Goal: Task Accomplishment & Management: Manage account settings

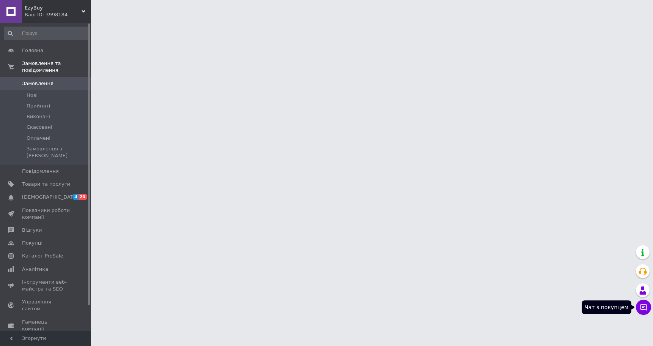
click at [642, 305] on icon at bounding box center [644, 307] width 8 height 8
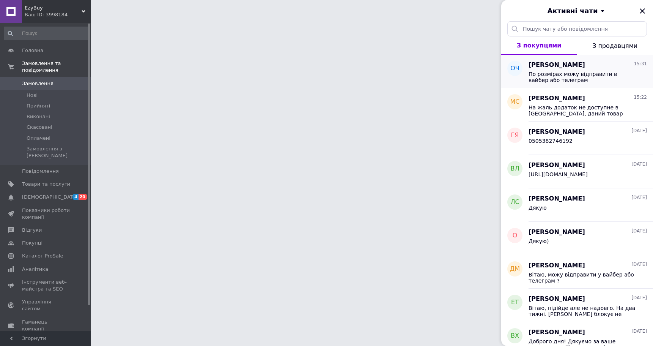
click at [568, 78] on span "По розмірах можу відправити в вайбер або телеграм" at bounding box center [583, 77] width 108 height 12
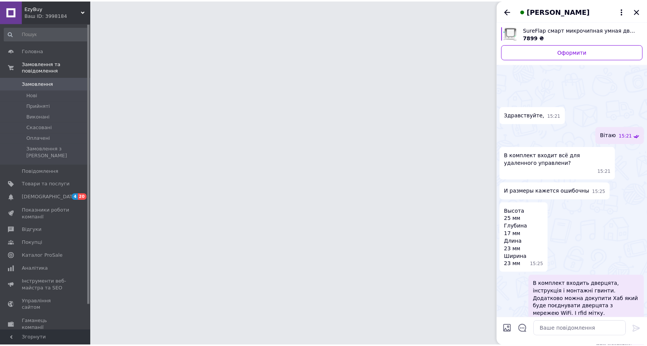
scroll to position [131, 0]
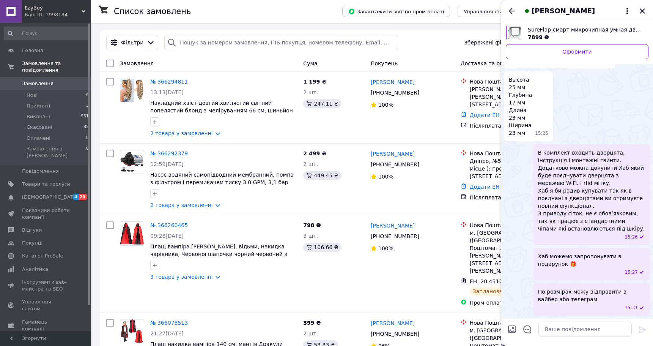
drag, startPoint x: 628, startPoint y: 14, endPoint x: 616, endPoint y: 31, distance: 20.7
click at [628, 14] on div "Олександр Чебан" at bounding box center [577, 10] width 152 height 21
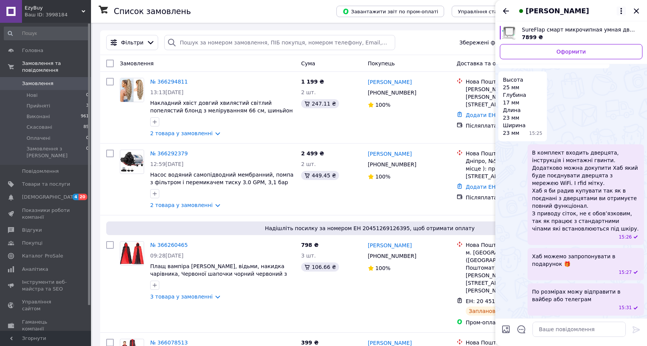
click at [624, 8] on icon at bounding box center [621, 10] width 9 height 9
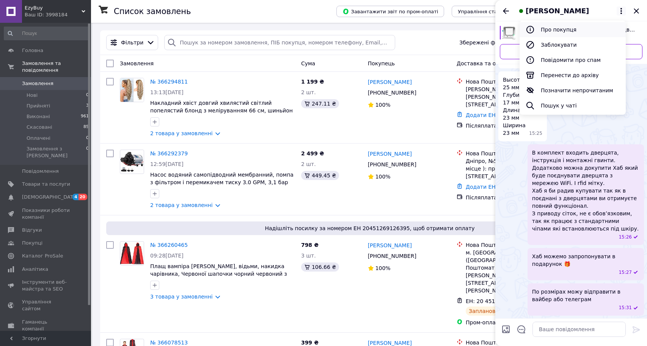
click at [587, 29] on button "Про покупця" at bounding box center [573, 29] width 106 height 15
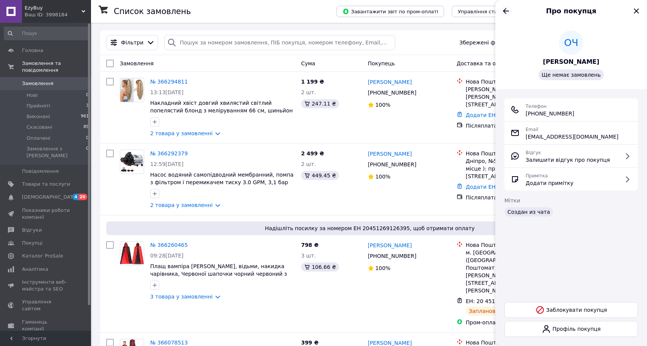
click at [504, 11] on icon "Назад" at bounding box center [506, 11] width 6 height 6
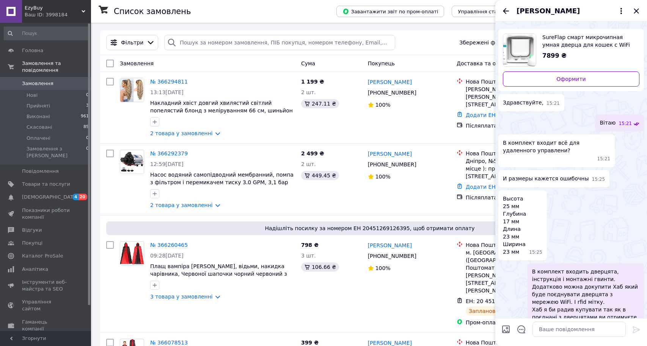
scroll to position [14, 0]
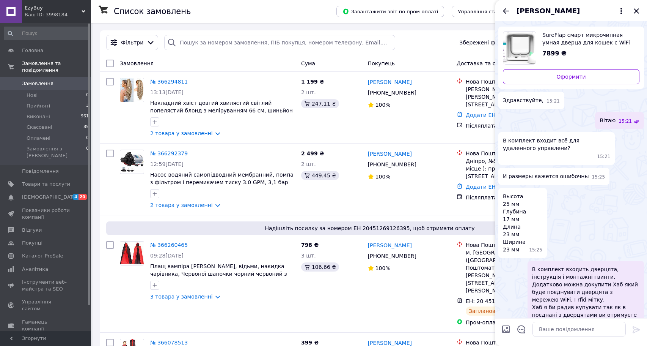
click at [526, 39] on img "Переглянути товар" at bounding box center [520, 47] width 33 height 33
click at [505, 11] on icon "Назад" at bounding box center [506, 11] width 6 height 6
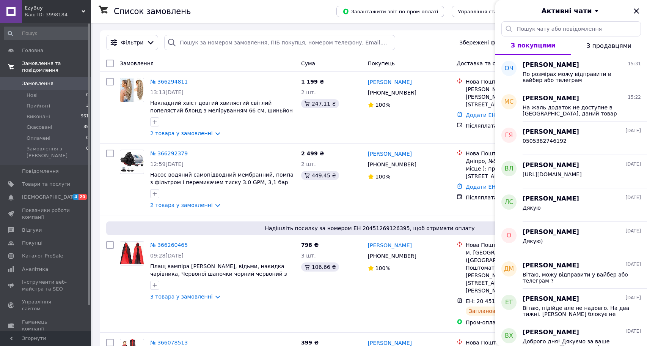
click at [42, 66] on span "Замовлення та повідомлення" at bounding box center [56, 67] width 69 height 14
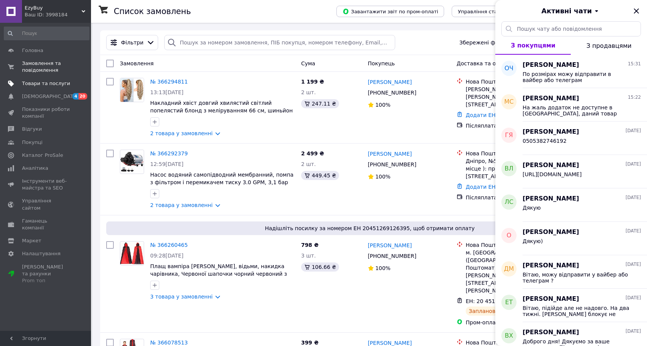
click at [44, 82] on span "Товари та послуги" at bounding box center [46, 83] width 48 height 7
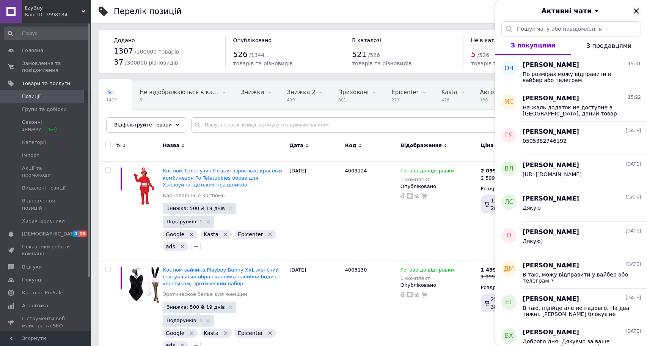
click at [638, 13] on icon "Закрити" at bounding box center [636, 10] width 9 height 9
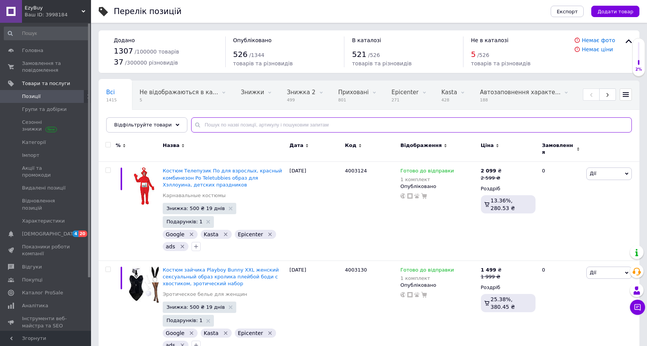
click at [241, 122] on input "text" at bounding box center [411, 124] width 441 height 15
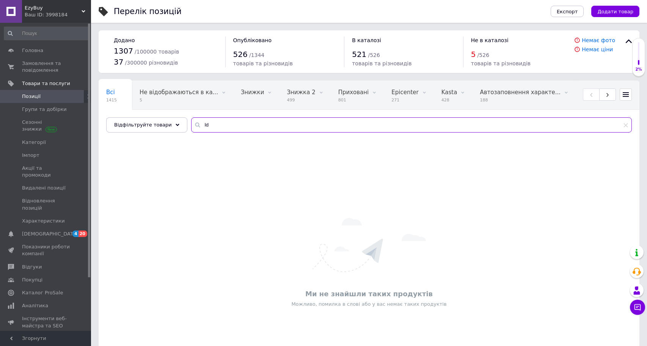
type input "l"
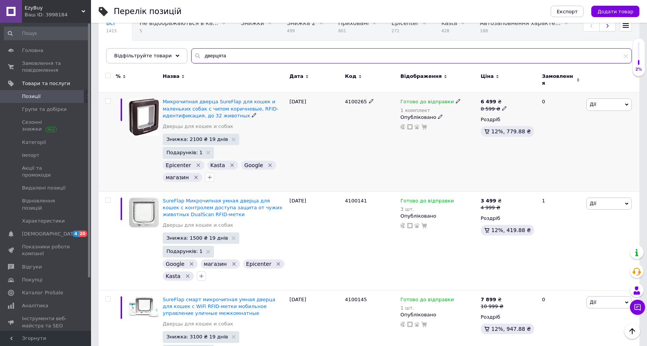
scroll to position [53, 0]
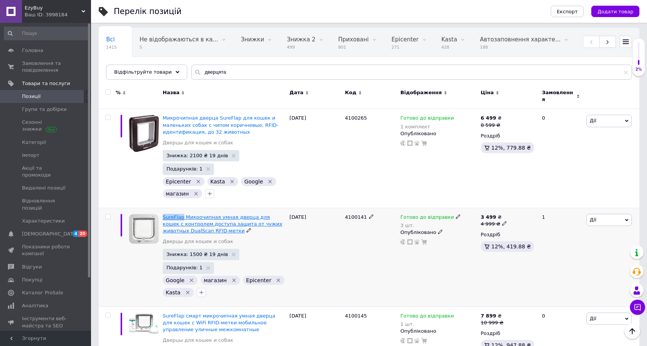
drag, startPoint x: 160, startPoint y: 196, endPoint x: 181, endPoint y: 199, distance: 21.1
click at [181, 208] on div "SureFlap Микрочипная умная дверца для кошек с контролем доступа защита от чужих…" at bounding box center [224, 257] width 127 height 99
copy span "SureFlap"
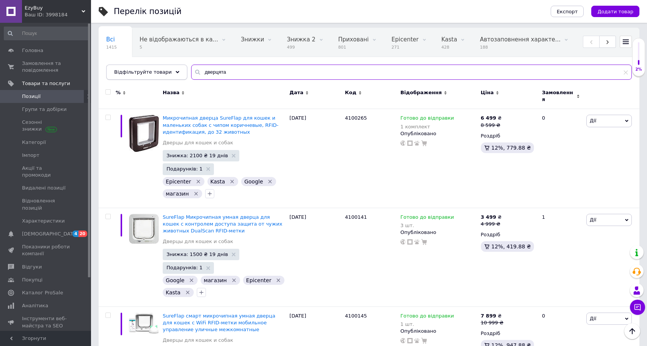
drag, startPoint x: 227, startPoint y: 72, endPoint x: 115, endPoint y: 66, distance: 112.5
click at [115, 66] on div "Відфільтруйте товари дверцята" at bounding box center [369, 72] width 526 height 15
paste input "SureFlap"
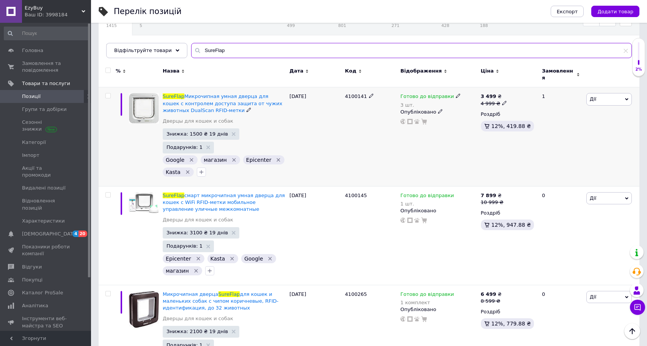
scroll to position [74, 0]
type input "SureFlap"
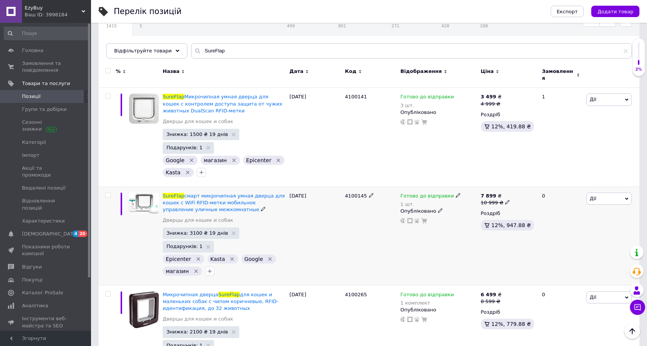
click at [356, 193] on span "4100145" at bounding box center [356, 196] width 22 height 6
copy span "4100145"
click at [35, 65] on span "Замовлення та повідомлення" at bounding box center [46, 67] width 48 height 14
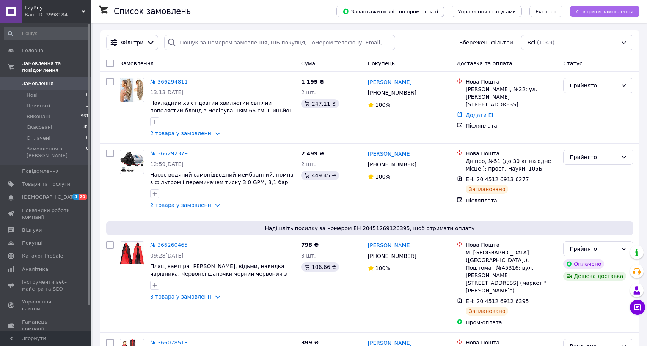
click at [605, 13] on span "Створити замовлення" at bounding box center [604, 12] width 57 height 6
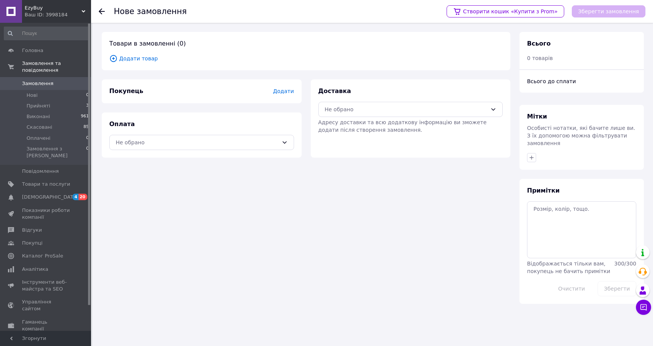
click at [137, 60] on span "Додати товар" at bounding box center [306, 58] width 394 height 8
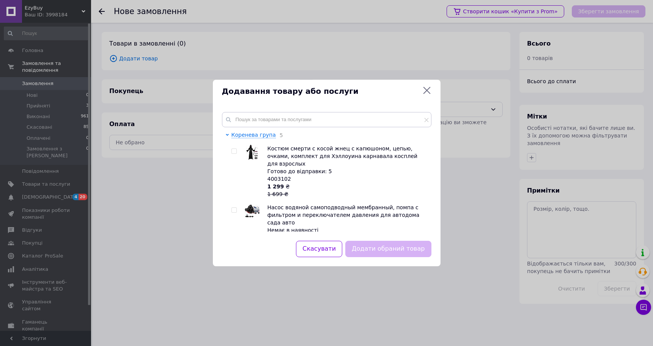
click at [254, 109] on div "Коренева група 5 Костюм смерти с косой жнец с капюшоном, цепью, очками, комплек…" at bounding box center [327, 172] width 228 height 138
click at [251, 115] on input "text" at bounding box center [326, 119] width 209 height 15
paste input "4100145"
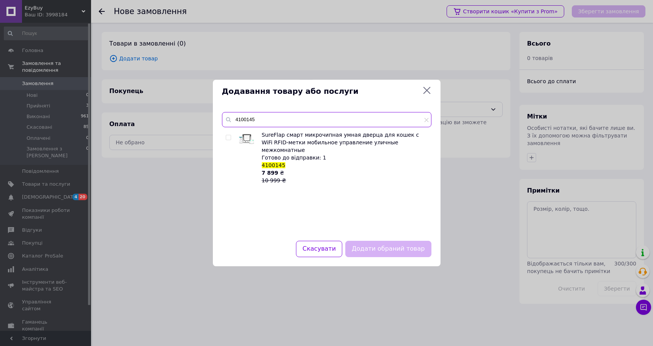
type input "4100145"
click at [227, 137] on input "checkbox" at bounding box center [228, 137] width 5 height 5
checkbox input "true"
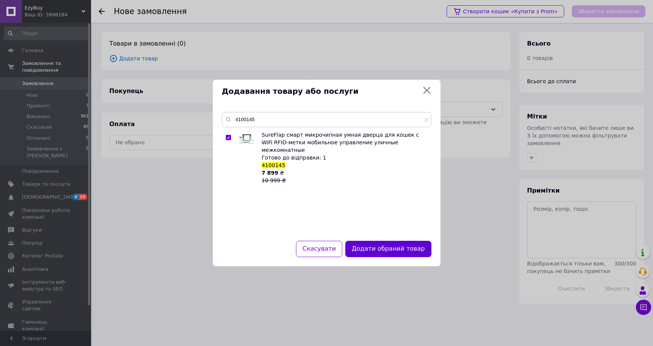
click at [401, 247] on button "Додати обраний товар" at bounding box center [388, 249] width 86 height 16
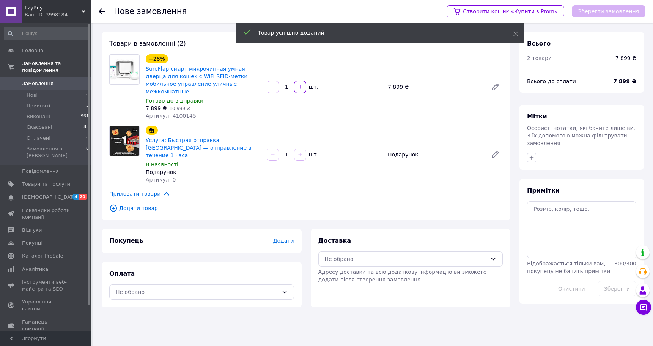
click at [294, 229] on div "Покупець Додати" at bounding box center [202, 241] width 200 height 24
click at [290, 238] on span "Додати" at bounding box center [283, 241] width 21 height 6
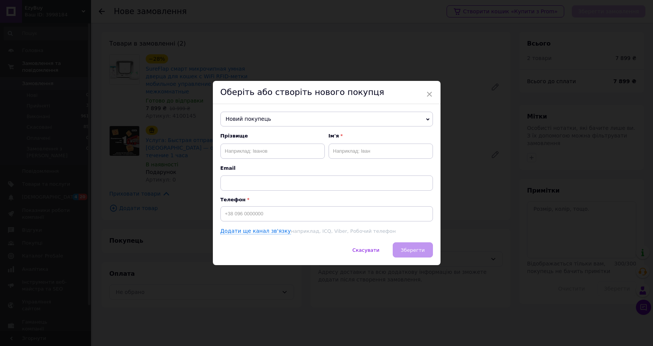
click at [264, 223] on div "Прізвище Ім'я Email Телефон Додати ще канал зв'язку наприклад, ICQ, Viber, Робо…" at bounding box center [326, 183] width 213 height 102
click at [256, 211] on input "+38" at bounding box center [326, 213] width 213 height 15
click at [256, 212] on input "+38" at bounding box center [326, 213] width 213 height 15
paste input
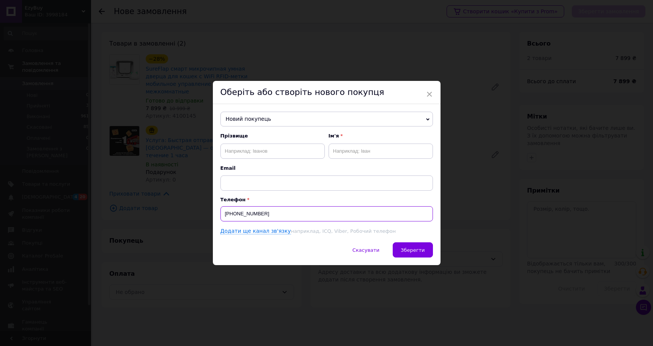
type input "+380674242813"
paste input "Чебан"
type input "Чебан"
type input "Олександр"
click at [375, 198] on p "Телефон" at bounding box center [326, 200] width 213 height 6
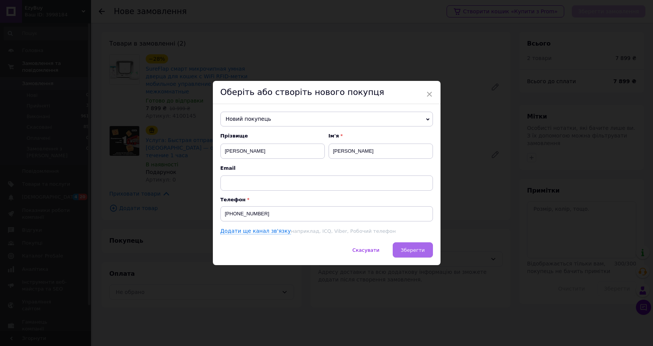
click at [417, 252] on span "Зберегти" at bounding box center [413, 250] width 24 height 6
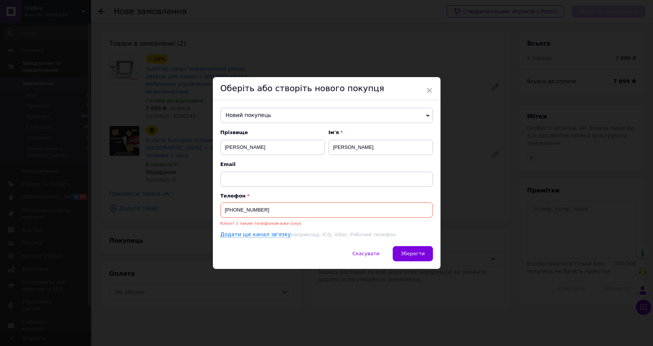
click at [265, 214] on input "+380674242813" at bounding box center [326, 209] width 213 height 15
click at [264, 235] on link "Додати ще канал зв'язку" at bounding box center [255, 234] width 71 height 6
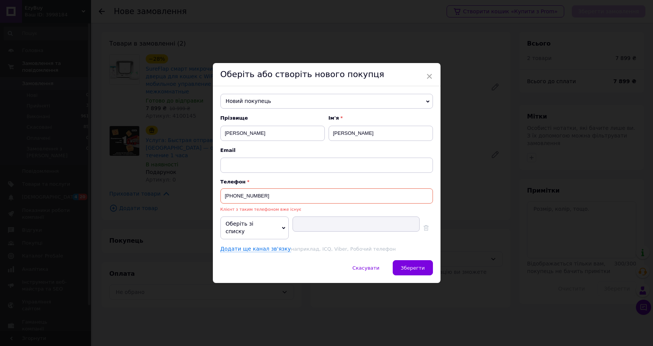
click at [271, 226] on span "Оберіть зі списку" at bounding box center [254, 227] width 68 height 22
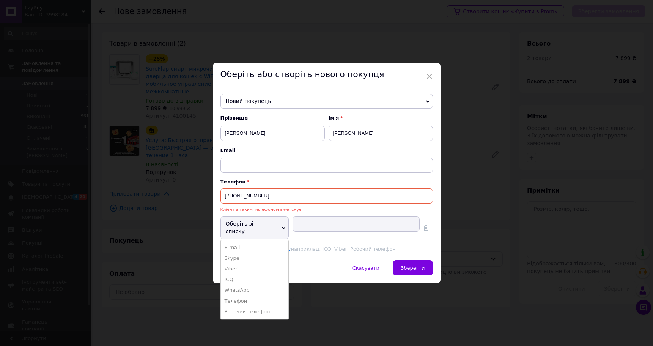
click at [256, 195] on input "+380674242813" at bounding box center [326, 195] width 213 height 15
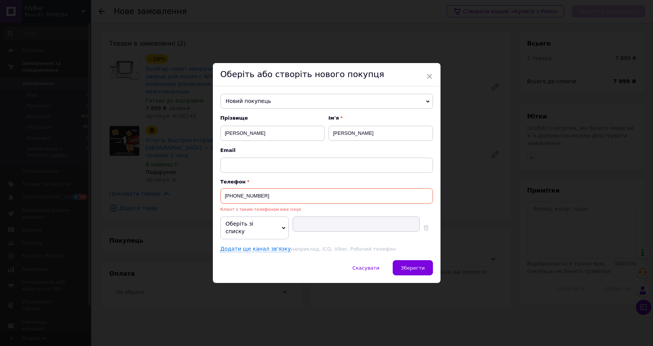
click at [256, 195] on input "+380674242813" at bounding box center [326, 195] width 213 height 15
click at [237, 198] on input "+380674242813" at bounding box center [326, 195] width 213 height 15
drag, startPoint x: 224, startPoint y: 198, endPoint x: 277, endPoint y: 198, distance: 53.1
click at [277, 198] on input "+380674242813" at bounding box center [326, 195] width 213 height 15
click at [276, 230] on span "Оберіть зі списку" at bounding box center [254, 227] width 68 height 22
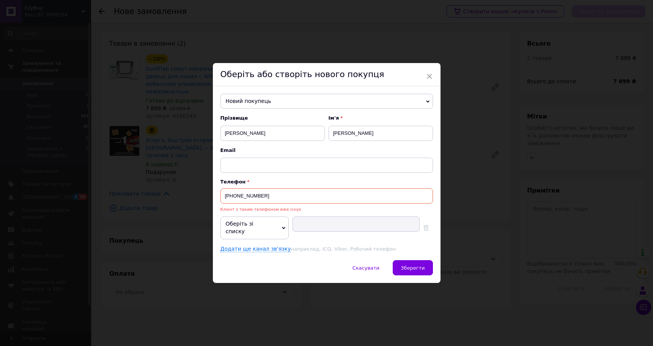
click at [277, 212] on span "Клієнт з таким телефоном вже існує" at bounding box center [260, 209] width 81 height 5
click at [264, 200] on input "+380674242813" at bounding box center [326, 195] width 213 height 15
click at [271, 107] on span "Новий покупець" at bounding box center [326, 101] width 213 height 15
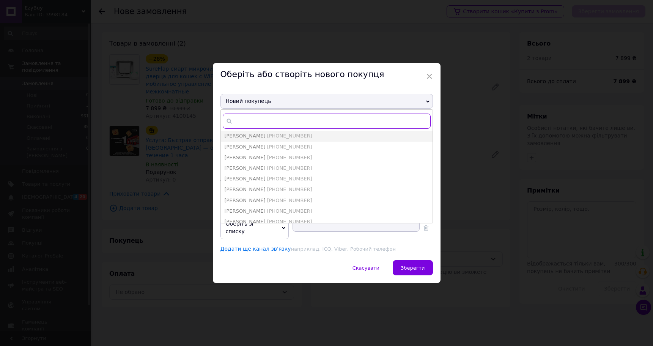
click at [271, 128] on input "text" at bounding box center [327, 120] width 208 height 15
paste input "+380674242813"
type input "+380674242813"
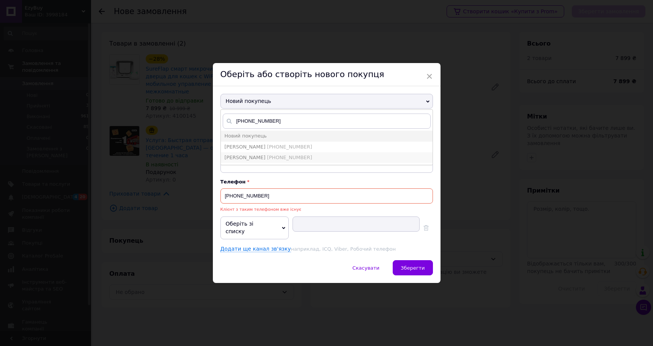
click at [277, 160] on span "+380674242813" at bounding box center [289, 157] width 45 height 6
type input "Олександр Чебан"
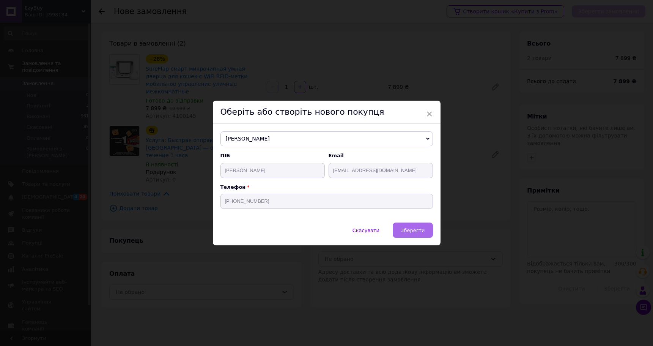
click at [417, 230] on span "Зберегти" at bounding box center [413, 230] width 24 height 6
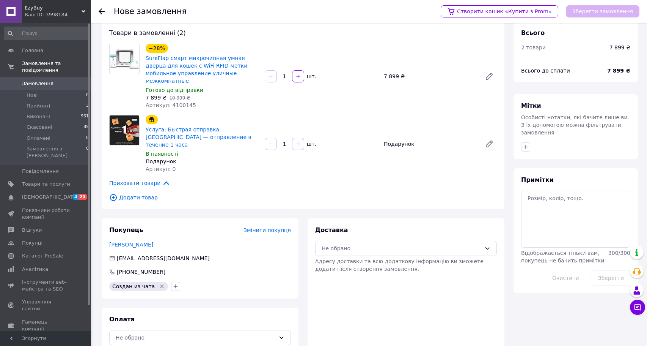
scroll to position [10, 0]
click at [340, 241] on div "Не обрано" at bounding box center [406, 248] width 182 height 15
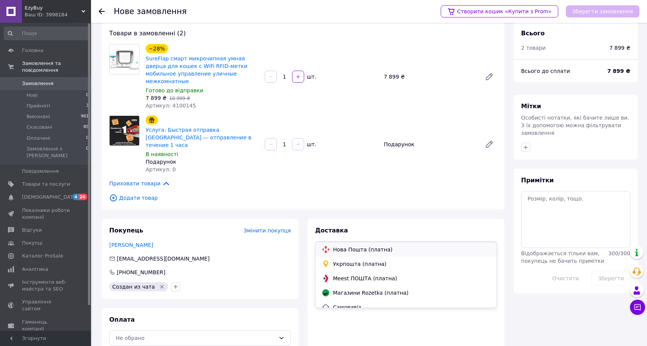
click at [354, 251] on span "Нова Пошта (платна)" at bounding box center [411, 250] width 157 height 8
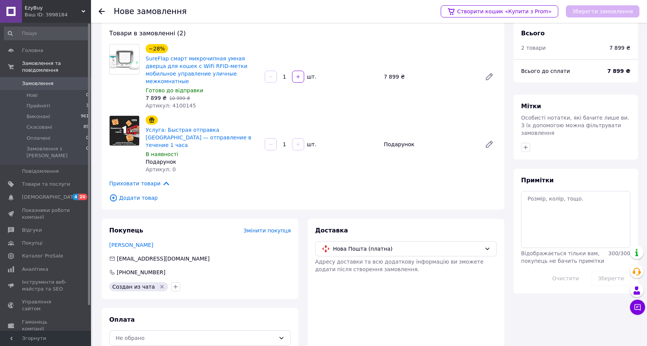
click at [395, 277] on div "Доставка Нова Пошта (платна) Адресу доставки та всю додаткову інформацію ви змо…" at bounding box center [406, 286] width 197 height 134
click at [211, 330] on div "Не обрано" at bounding box center [200, 337] width 182 height 15
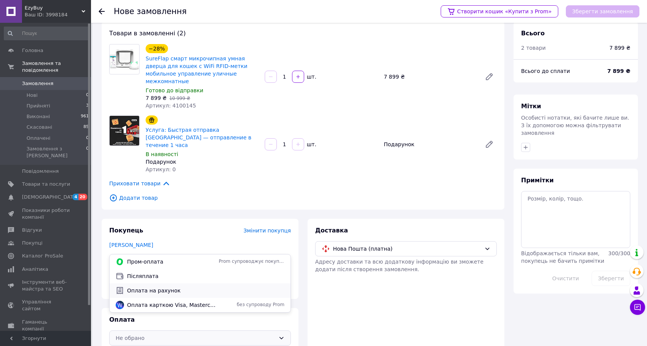
click at [198, 288] on span "Оплата на рахунок" at bounding box center [205, 291] width 157 height 8
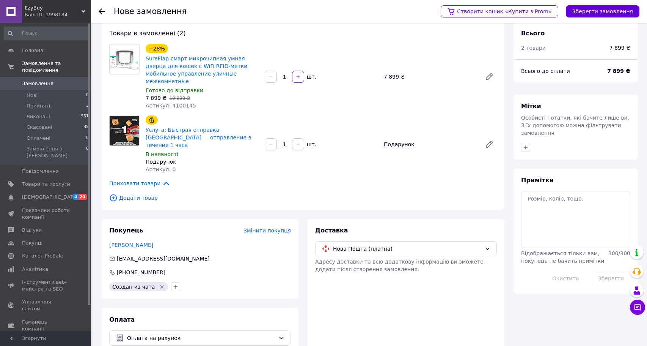
click at [609, 11] on button "Зберегти замовлення" at bounding box center [603, 11] width 74 height 12
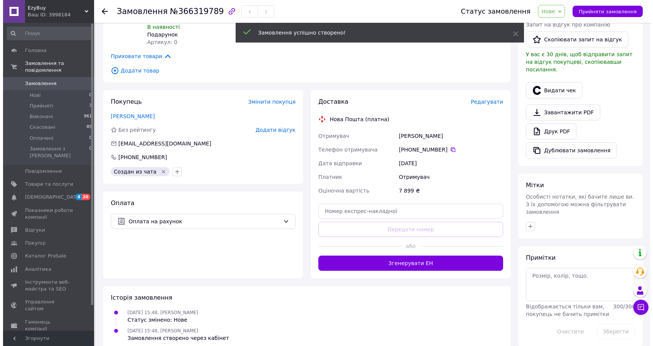
scroll to position [175, 0]
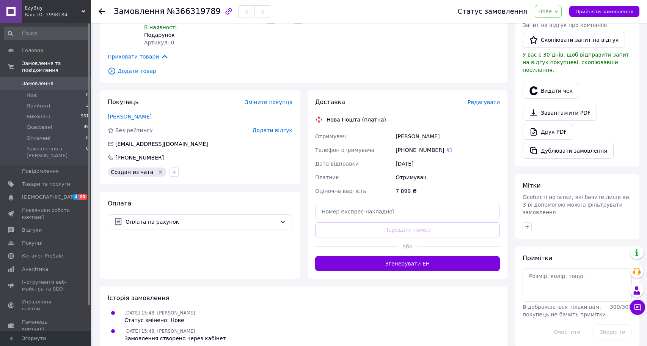
click at [482, 99] on span "Редагувати" at bounding box center [484, 102] width 32 height 6
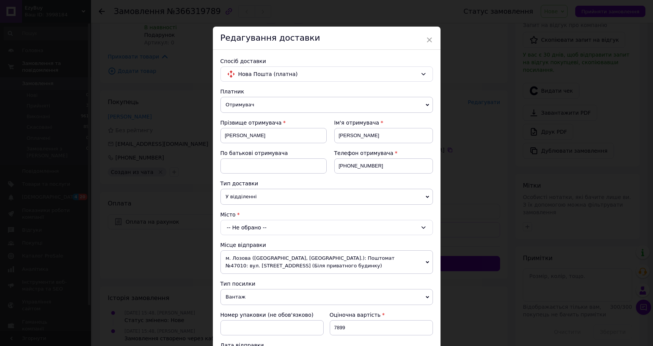
click at [261, 223] on div "-- Не обрано --" at bounding box center [326, 227] width 213 height 15
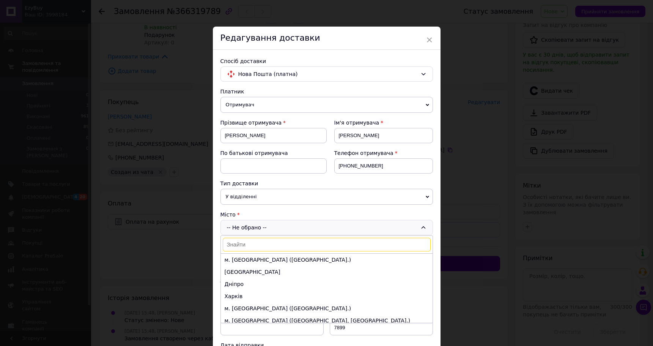
click at [272, 246] on input at bounding box center [327, 245] width 208 height 14
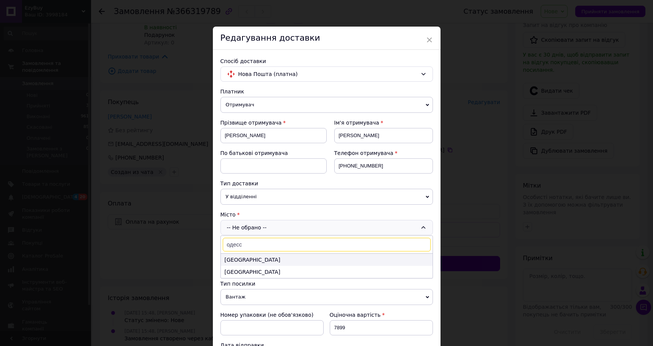
type input "одесс"
click at [255, 261] on li "Одеса" at bounding box center [327, 260] width 212 height 12
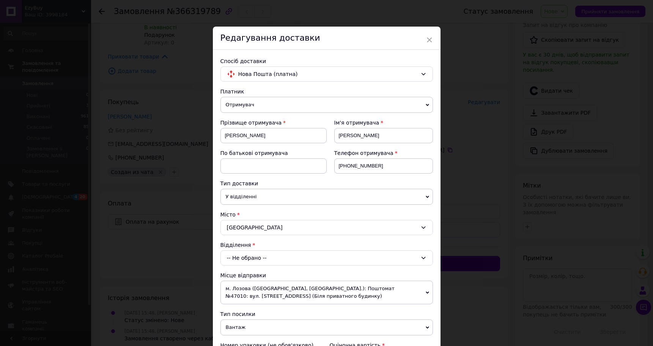
click at [250, 262] on div "-- Не обрано --" at bounding box center [326, 257] width 213 height 15
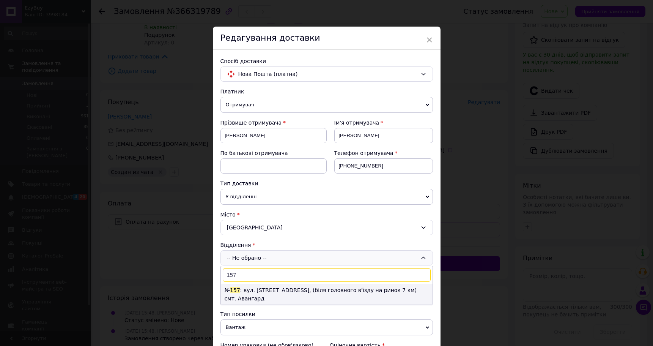
type input "157"
click at [255, 289] on li "№ 157 : вул. Базова, 21, (біля головного в'їзду на ринок 7 км) смт. Авангард" at bounding box center [327, 294] width 212 height 20
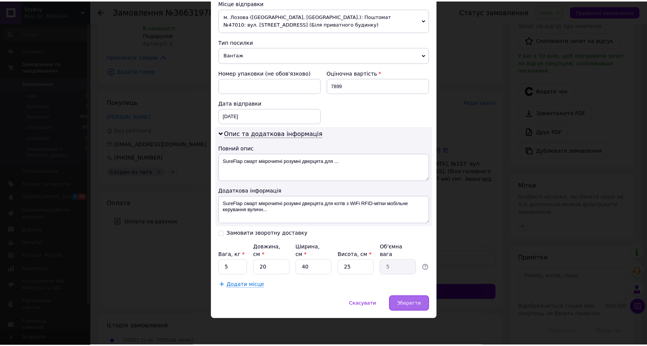
scroll to position [280, 0]
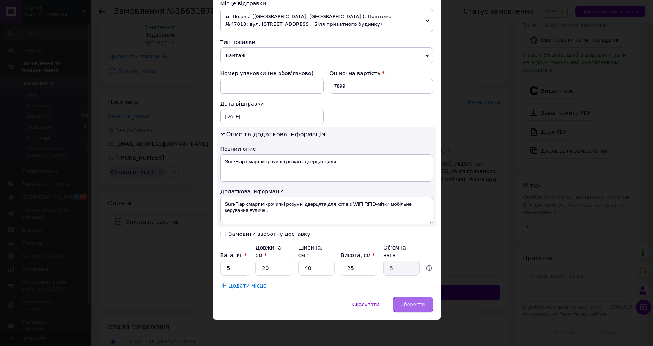
click at [411, 309] on div "Зберегти" at bounding box center [413, 304] width 40 height 15
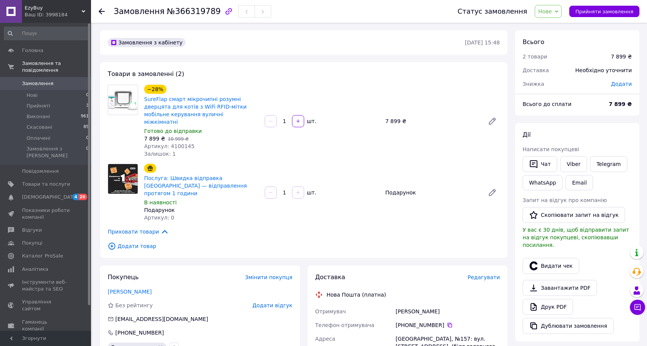
scroll to position [0, 0]
drag, startPoint x: 144, startPoint y: 97, endPoint x: 222, endPoint y: 106, distance: 79.1
click at [222, 106] on div "SureFlap смарт мікрочипні розумні дверцята для котів з WiFi RFID-мітки мобільне…" at bounding box center [201, 110] width 116 height 32
copy link "SureFlap смарт мікрочипні розумні дверцята для котів з WiFi RFID"
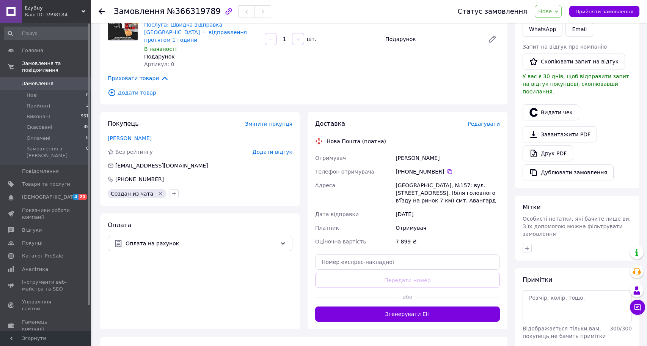
scroll to position [191, 0]
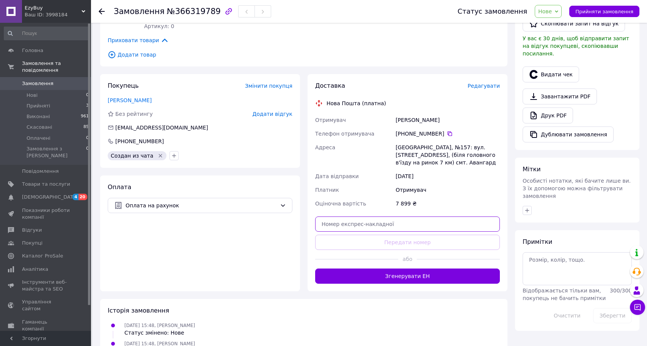
click at [403, 216] on input "text" at bounding box center [407, 223] width 185 height 15
paste input "20451269146450"
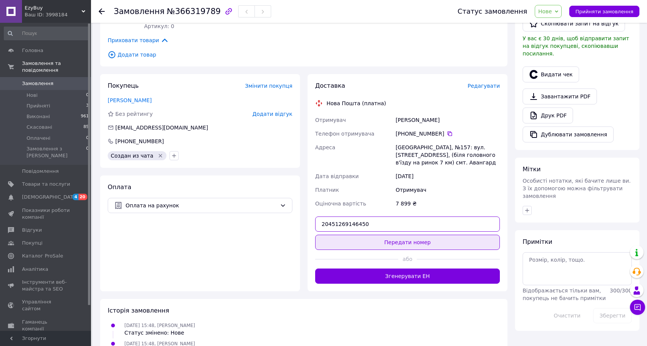
type input "20451269146450"
click at [431, 235] on button "Передати номер" at bounding box center [407, 242] width 185 height 15
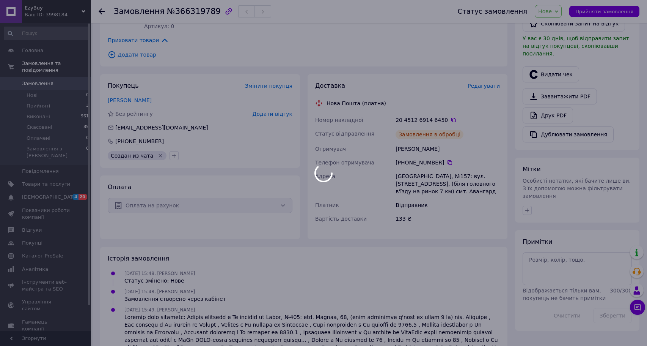
click at [555, 17] on body "EzyBuy Ваш ID: 3998184 Сайт EzyBuy Кабінет покупця Перевірити стан системи Стор…" at bounding box center [323, 91] width 647 height 565
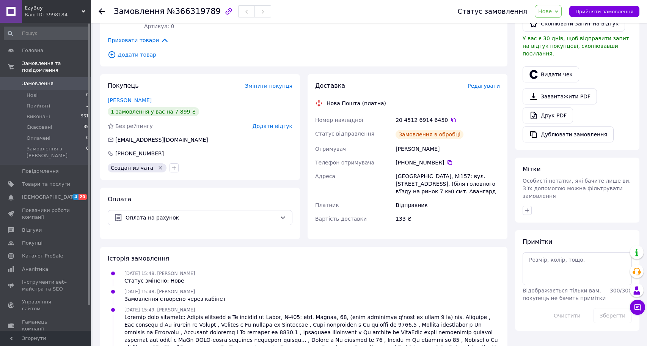
click at [551, 12] on span "Нове" at bounding box center [546, 11] width 14 height 6
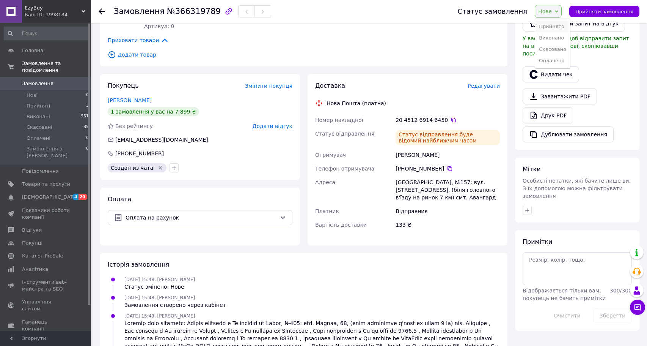
click at [551, 23] on li "Прийнято" at bounding box center [552, 26] width 35 height 11
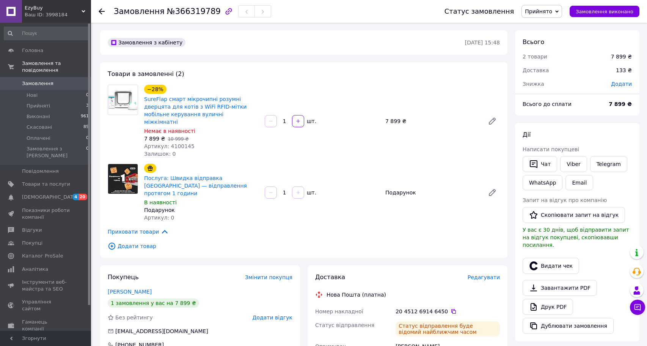
scroll to position [0, 0]
click at [72, 106] on li "Прийняті 3" at bounding box center [46, 106] width 93 height 11
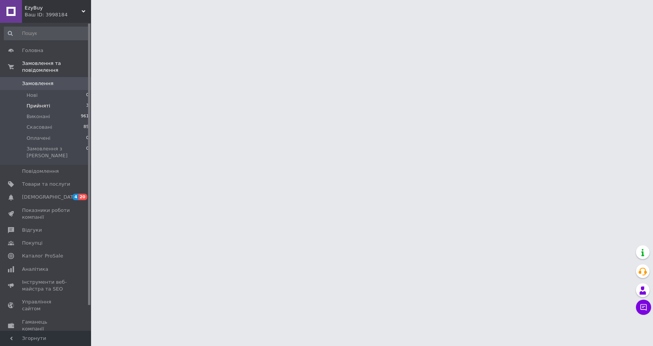
click at [49, 108] on li "Прийняті 3" at bounding box center [46, 106] width 93 height 11
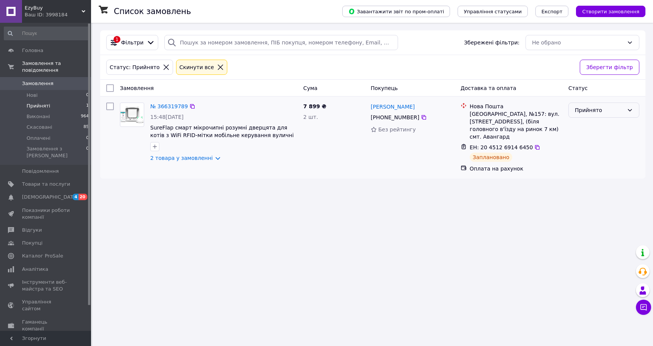
click at [588, 110] on div "Прийнято" at bounding box center [599, 110] width 49 height 8
click at [582, 143] on li "Скасовано" at bounding box center [604, 140] width 70 height 14
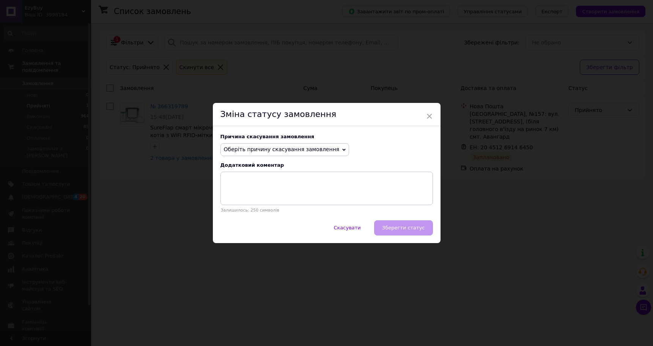
click at [274, 152] on span "Оберіть причину скасування замовлення" at bounding box center [282, 149] width 116 height 6
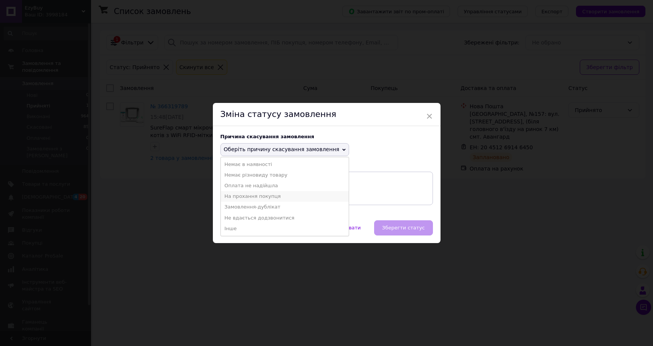
click at [276, 198] on li "На прохання покупця" at bounding box center [285, 196] width 128 height 11
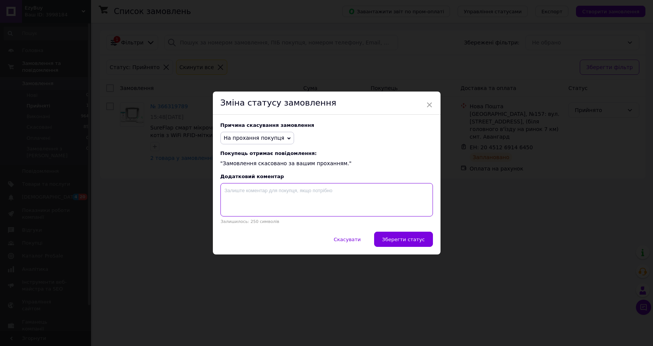
click at [262, 193] on textarea at bounding box center [326, 199] width 213 height 33
type textarea "не підійшов розмір"
click at [321, 248] on div "Скасувати   Зберегти статус" at bounding box center [327, 242] width 228 height 23
click at [384, 245] on button "Зберегти статус" at bounding box center [403, 238] width 59 height 15
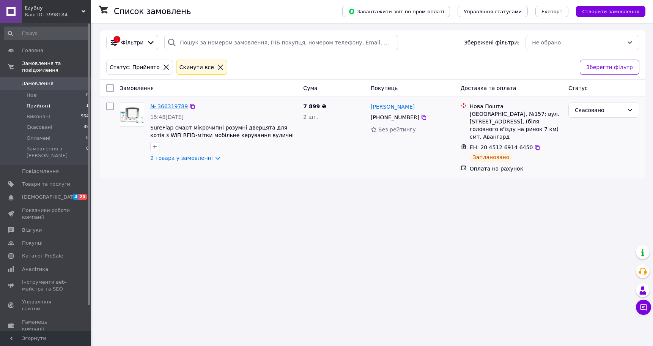
click at [170, 107] on link "№ 366319789" at bounding box center [169, 106] width 38 height 6
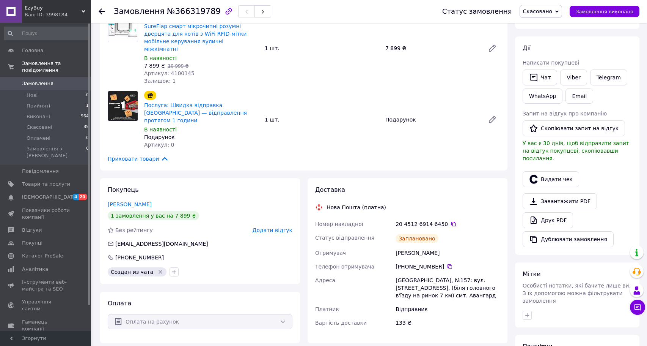
scroll to position [71, 0]
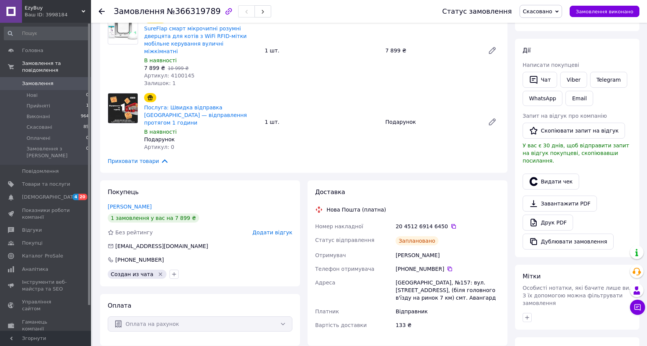
click at [100, 11] on use at bounding box center [102, 11] width 6 height 6
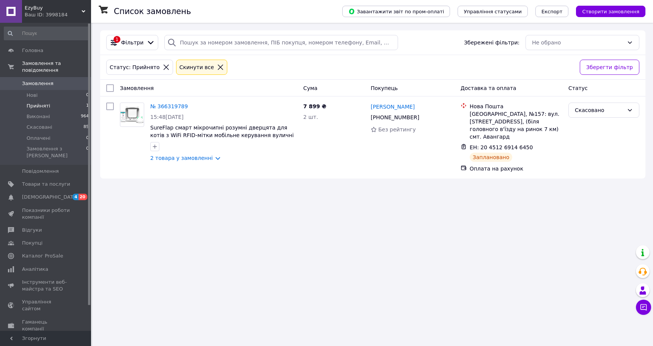
click at [69, 106] on li "Прийняті 1" at bounding box center [46, 106] width 93 height 11
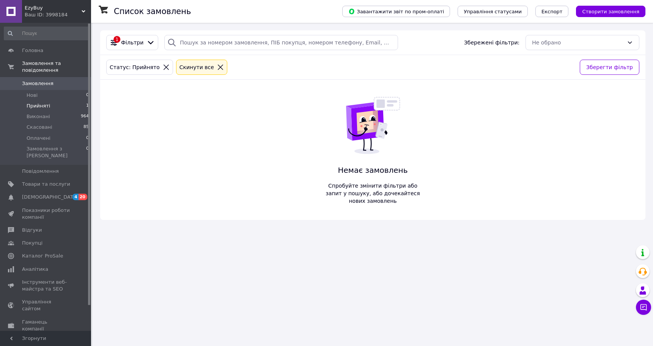
click at [49, 88] on link "Замовлення 0" at bounding box center [46, 83] width 93 height 13
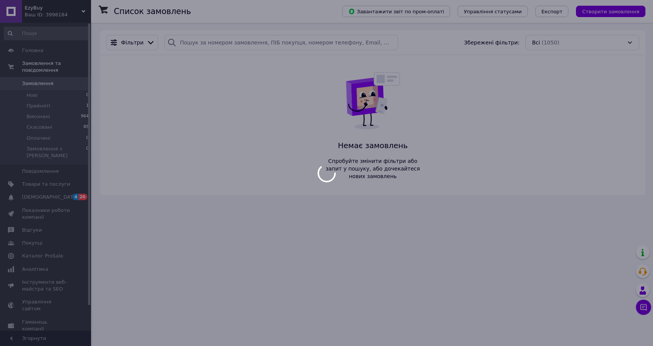
click at [45, 95] on div at bounding box center [326, 173] width 653 height 346
click at [31, 95] on div at bounding box center [326, 173] width 653 height 346
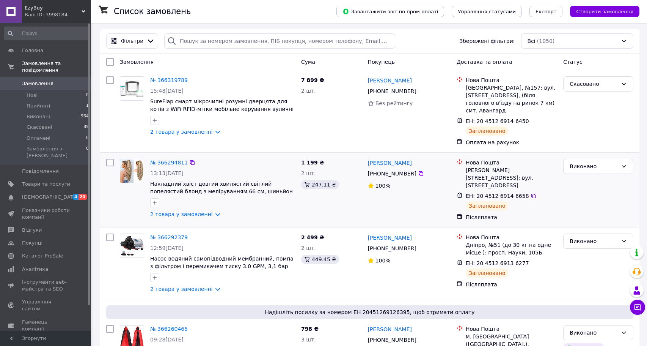
scroll to position [1, 0]
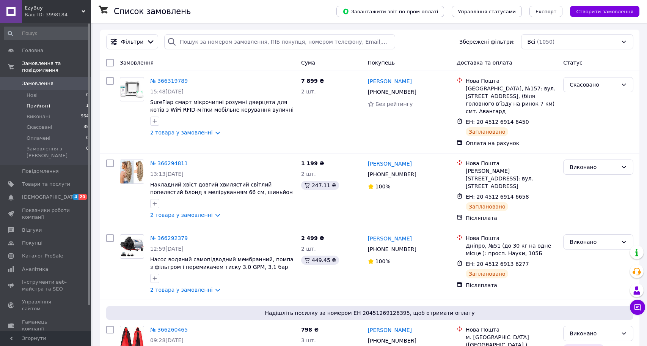
click at [66, 106] on li "Прийняті 1" at bounding box center [46, 106] width 93 height 11
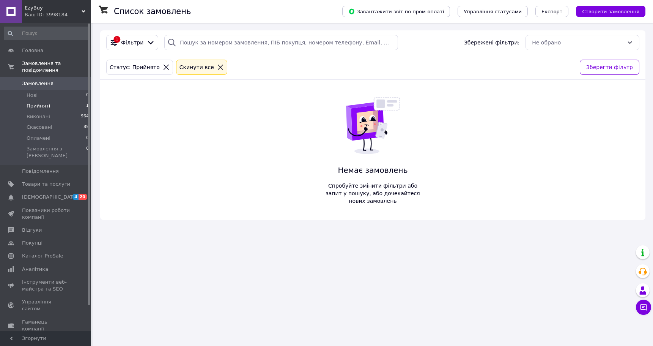
click at [59, 104] on li "Прийняті 1" at bounding box center [46, 106] width 93 height 11
click at [49, 119] on li "Виконані 964" at bounding box center [46, 116] width 93 height 11
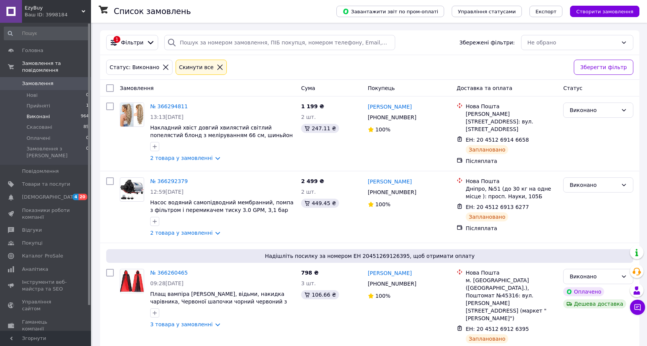
click at [27, 82] on span "Замовлення" at bounding box center [37, 83] width 31 height 7
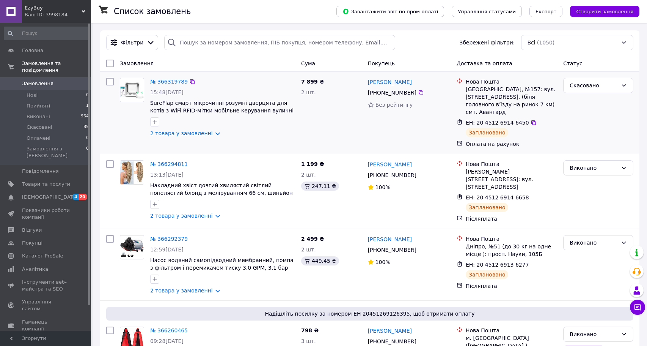
click at [167, 81] on link "№ 366319789" at bounding box center [169, 82] width 38 height 6
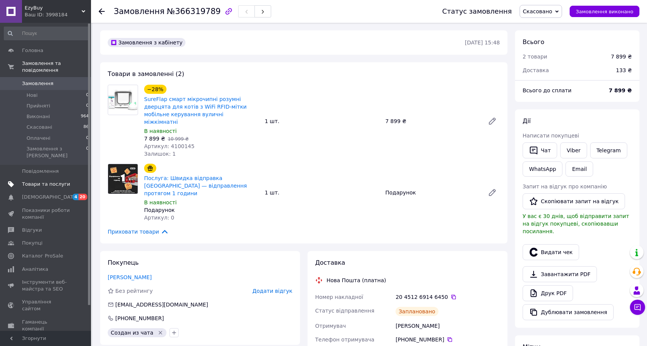
click at [43, 181] on span "Товари та послуги" at bounding box center [46, 184] width 48 height 7
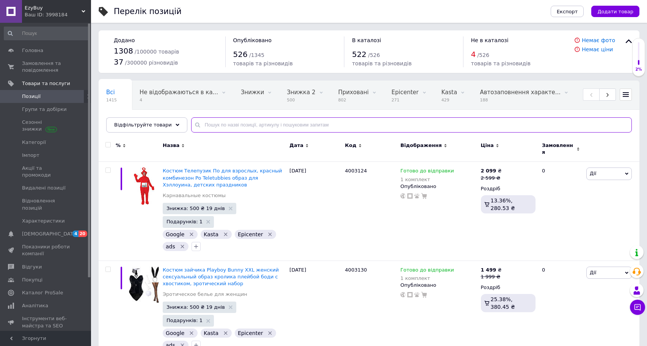
click at [207, 125] on input "text" at bounding box center [411, 124] width 441 height 15
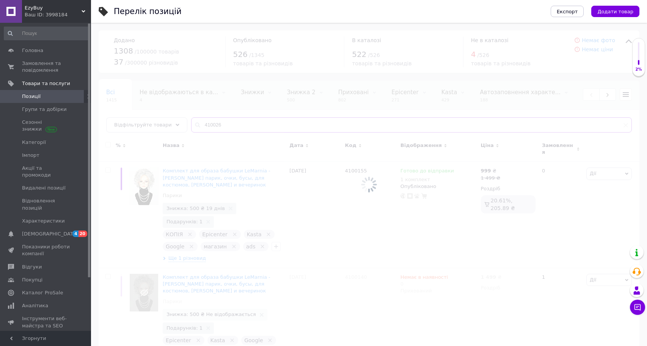
type input "4100268"
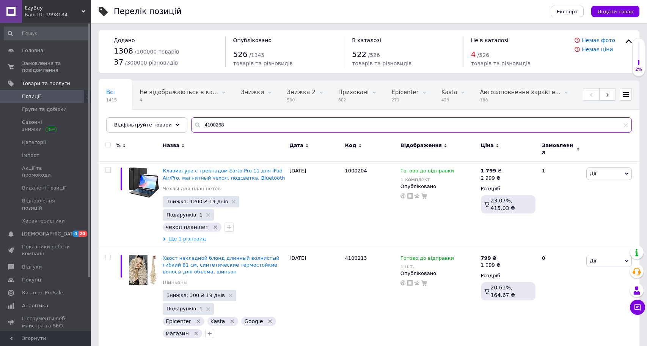
click at [213, 125] on input "4100268" at bounding box center [411, 124] width 441 height 15
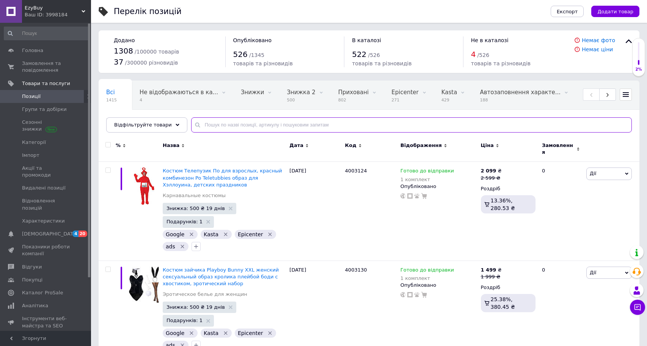
type input "4100268"
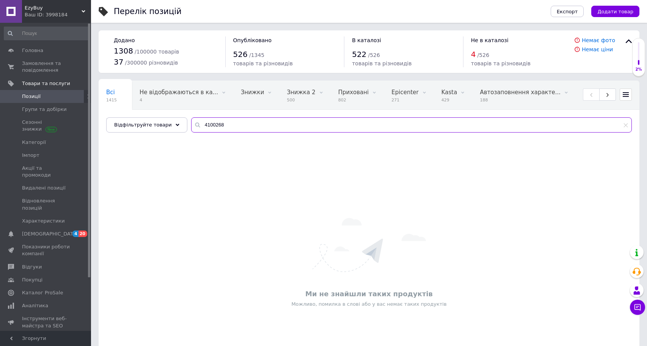
click at [208, 126] on input "4100268" at bounding box center [411, 124] width 441 height 15
